Goal: Task Accomplishment & Management: Use online tool/utility

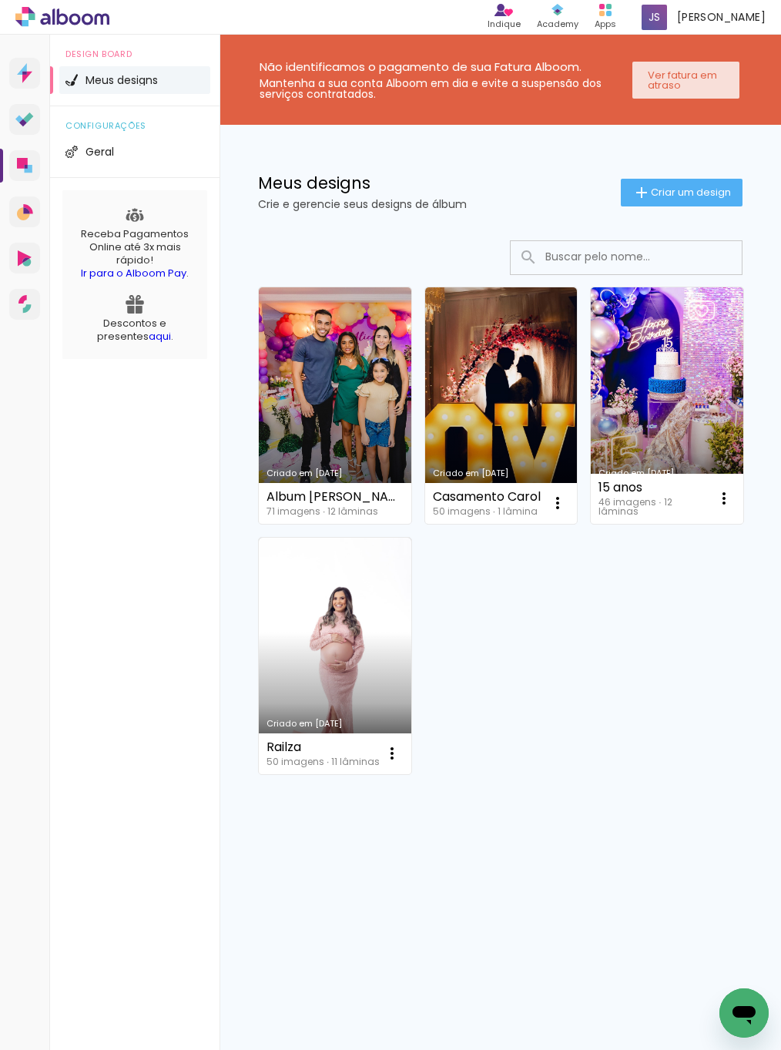
click at [689, 95] on paper-button "Ver fatura em atraso" at bounding box center [686, 80] width 108 height 37
click at [676, 196] on span "Criar um design" at bounding box center [691, 192] width 80 height 10
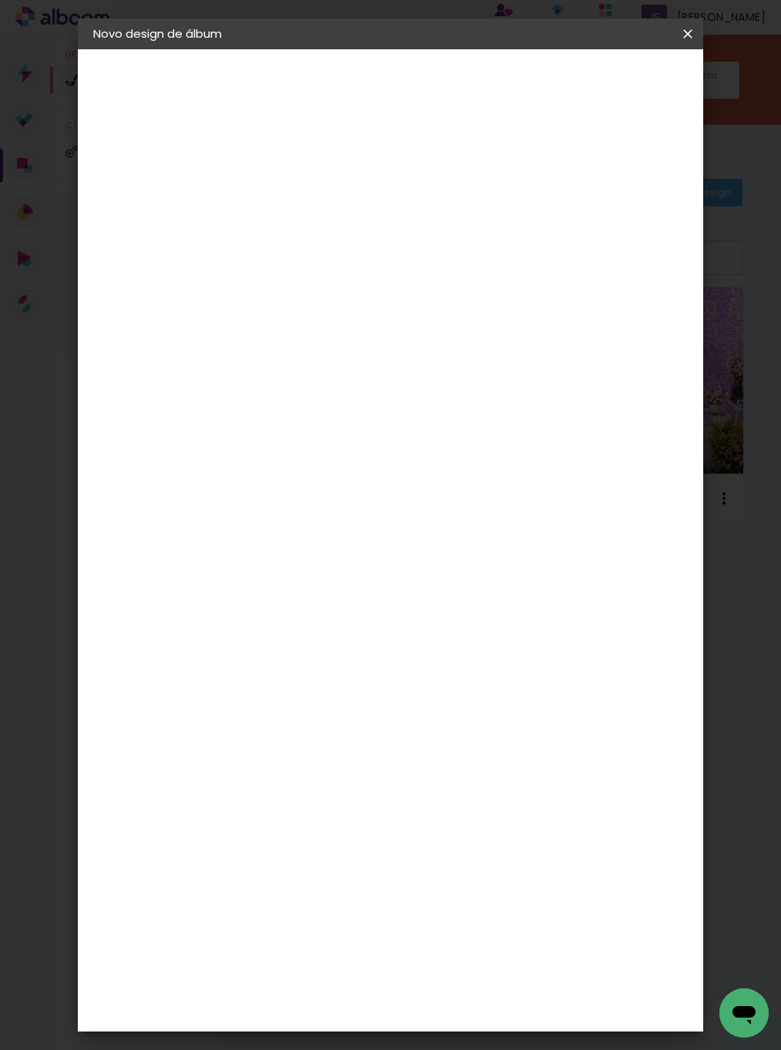
click at [345, 210] on input at bounding box center [345, 207] width 0 height 24
type input "Caroll"
type paper-input "Caroll"
click at [0, 0] on slot "Avançar" at bounding box center [0, 0] width 0 height 0
click at [0, 0] on slot "Tamanho Livre" at bounding box center [0, 0] width 0 height 0
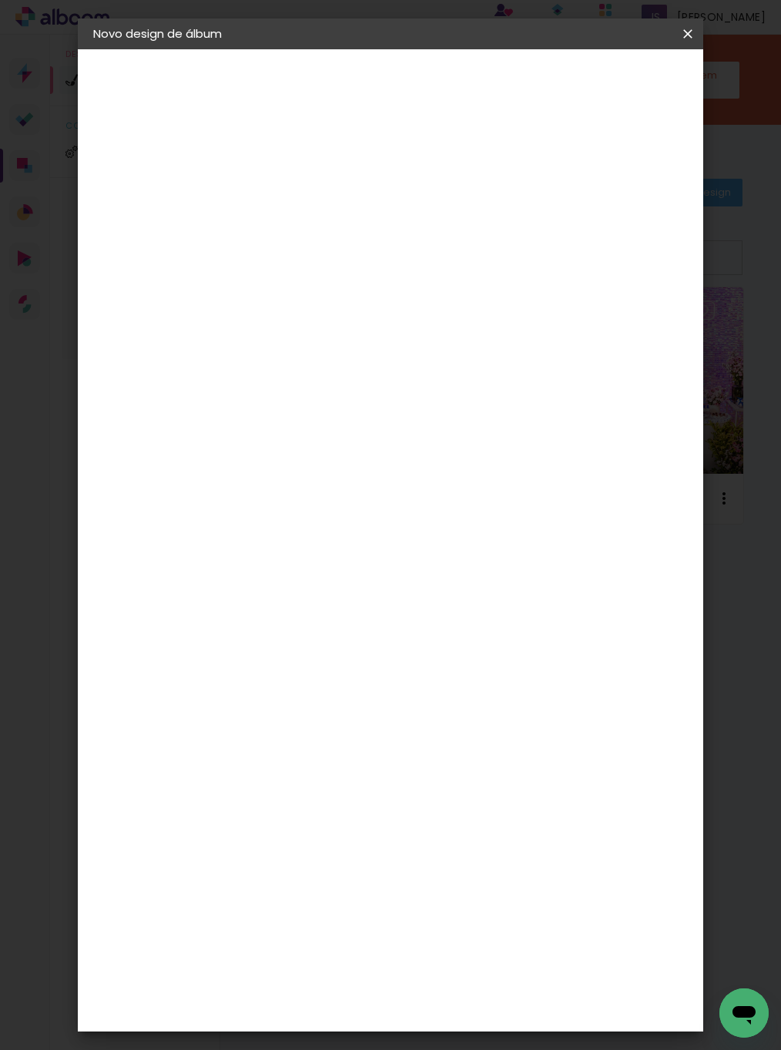
click at [0, 0] on slot "Tamanho Livre" at bounding box center [0, 0] width 0 height 0
click at [634, 90] on paper-button "Avançar" at bounding box center [596, 82] width 75 height 26
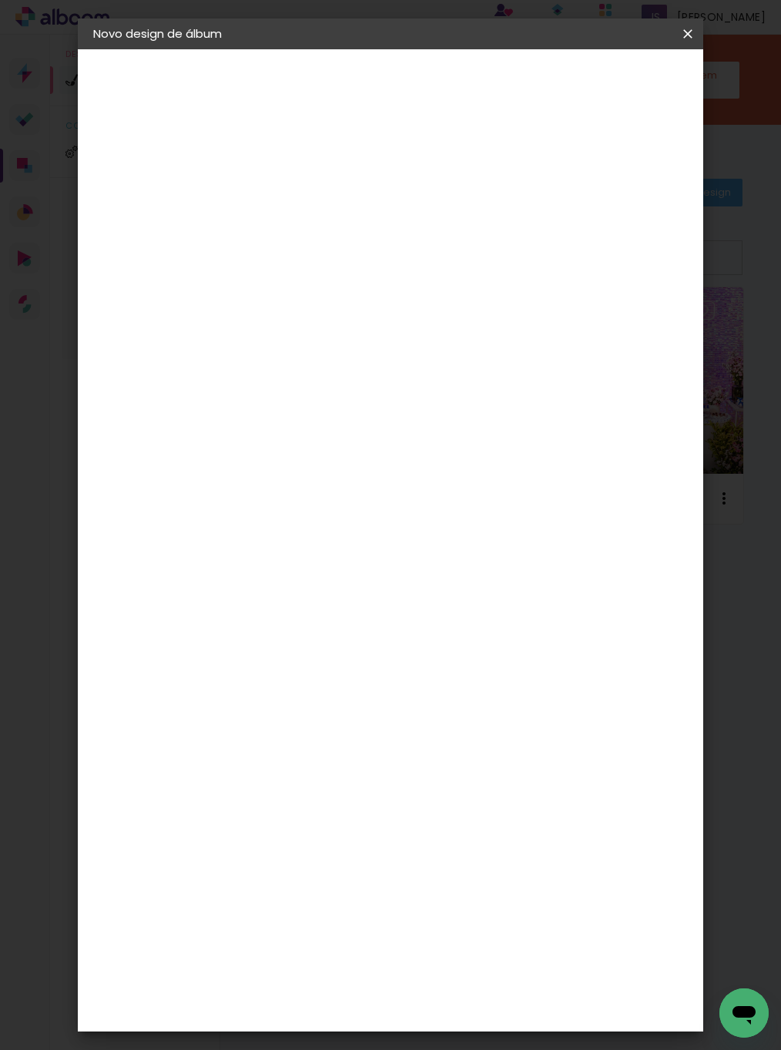
click at [591, 97] on span "Iniciar design" at bounding box center [572, 87] width 35 height 22
